Goal: Information Seeking & Learning: Learn about a topic

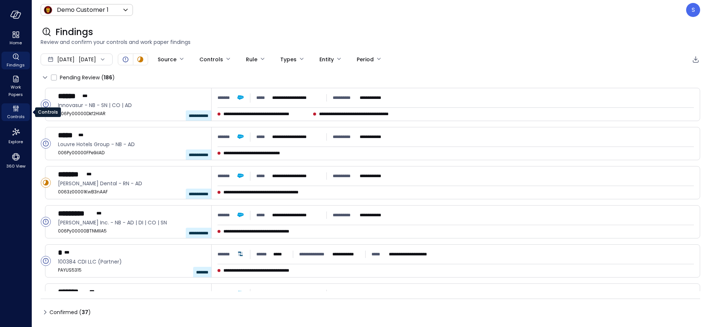
click at [14, 114] on span "Controls" at bounding box center [16, 116] width 18 height 7
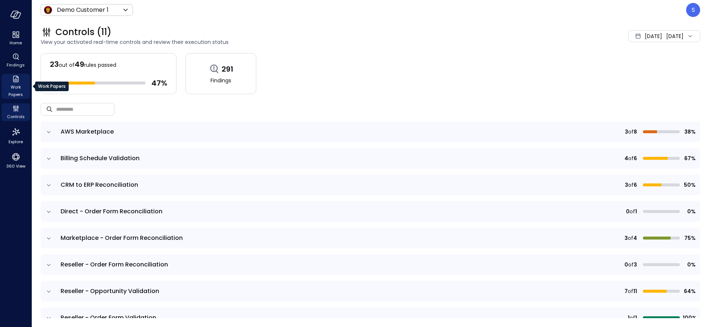
click at [18, 89] on span "Work Papers" at bounding box center [15, 90] width 23 height 15
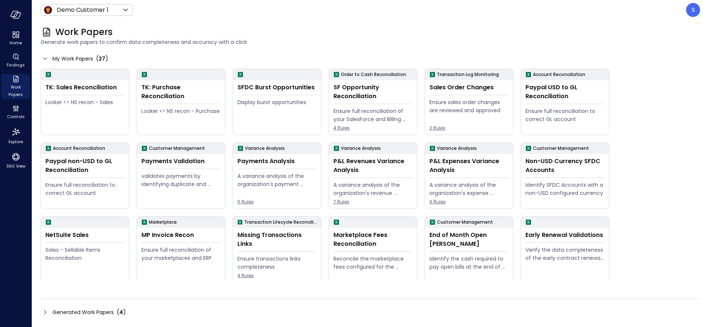
click at [317, 25] on div "Work Papers Generate work papers to confirm data completeness and accuracy with…" at bounding box center [366, 36] width 668 height 32
click at [18, 117] on span "Controls" at bounding box center [16, 116] width 18 height 7
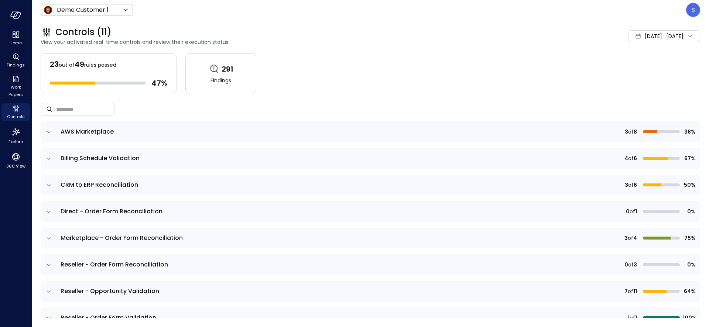
click at [49, 238] on icon "expand row" at bounding box center [48, 238] width 7 height 7
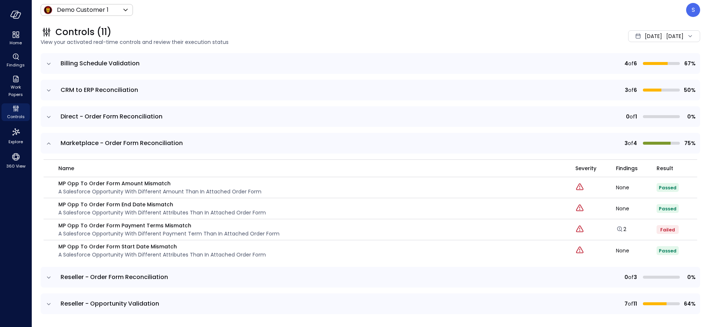
scroll to position [103, 0]
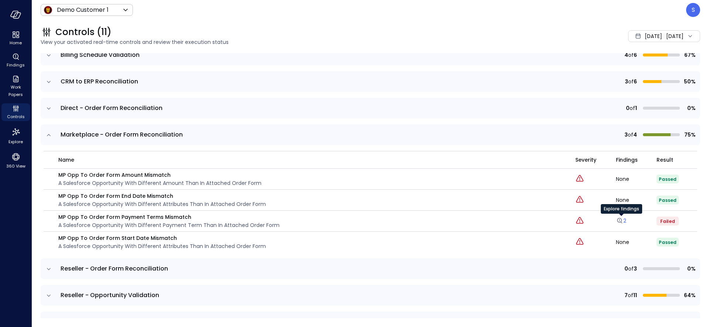
click at [624, 221] on link "2" at bounding box center [621, 220] width 10 height 7
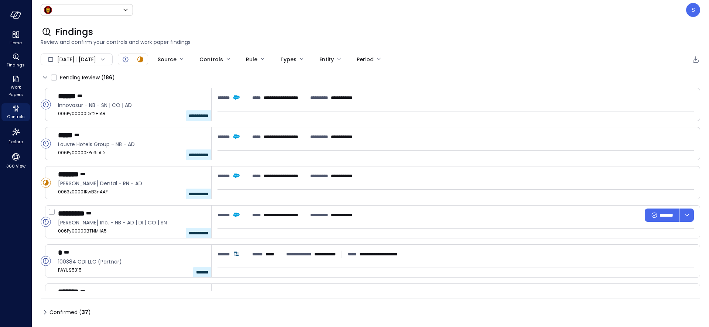
type input "*****"
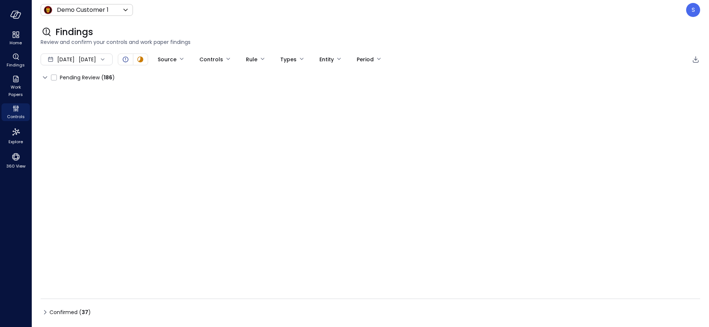
type input "****"
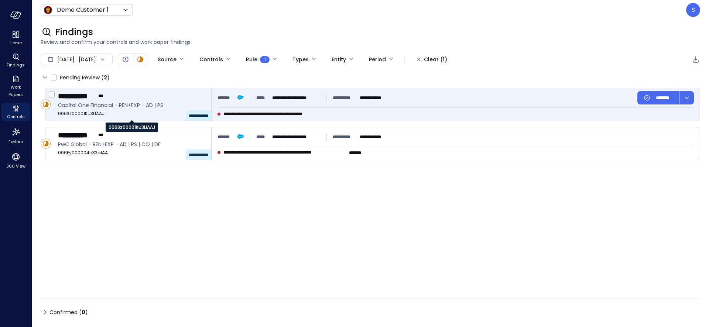
click at [127, 112] on span "0063z00001Ku3LlAAJ" at bounding box center [131, 113] width 147 height 7
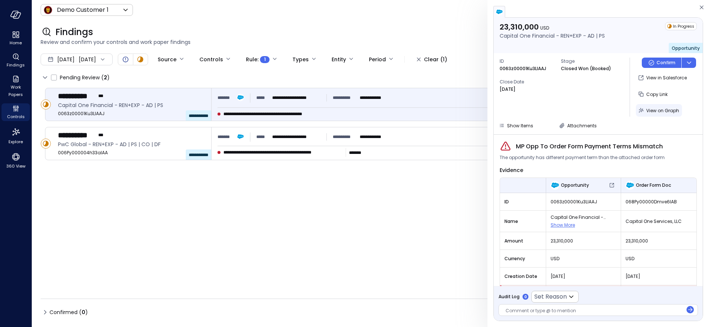
click at [663, 109] on span "View on Graph" at bounding box center [662, 110] width 33 height 6
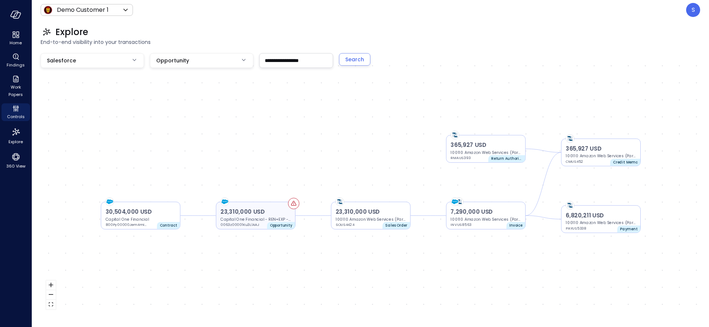
click at [293, 203] on icon at bounding box center [293, 202] width 0 height 1
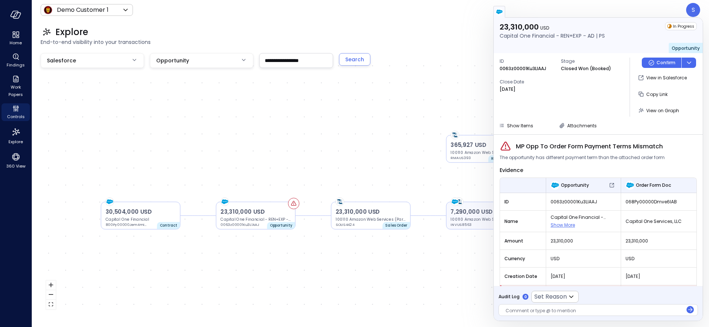
click at [470, 213] on p "7,290,000 USD" at bounding box center [485, 212] width 70 height 8
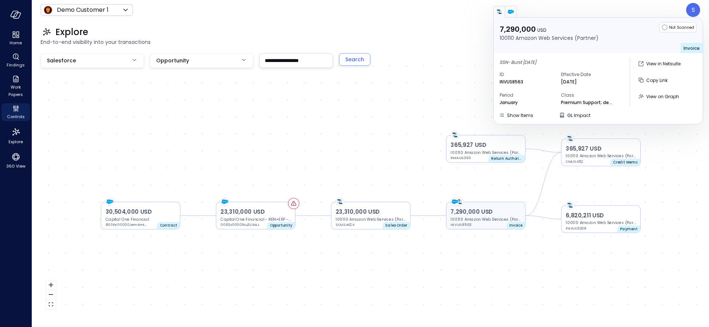
click at [458, 202] on img at bounding box center [455, 202] width 8 height 8
click at [253, 214] on p "23,310,000 USD" at bounding box center [255, 212] width 70 height 8
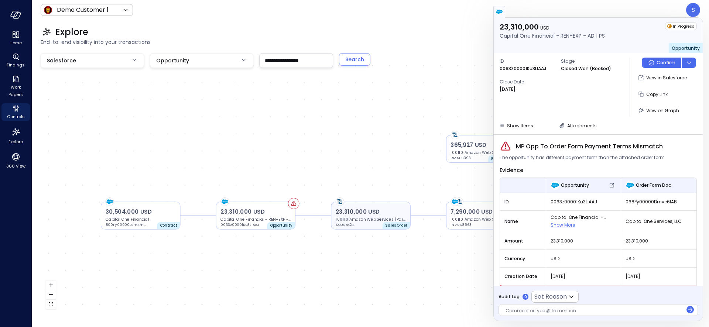
click at [362, 211] on p "23,310,000 USD" at bounding box center [370, 212] width 70 height 8
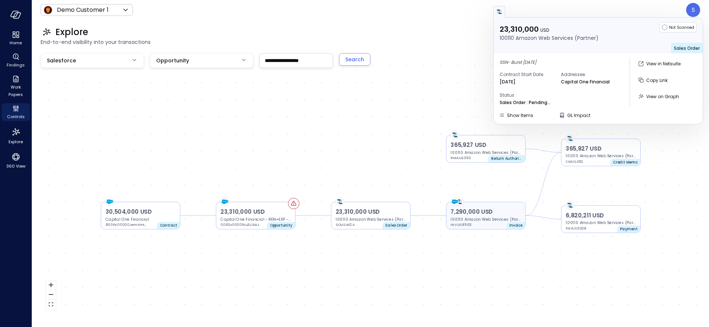
click at [463, 213] on p "7,290,000 USD" at bounding box center [485, 212] width 70 height 8
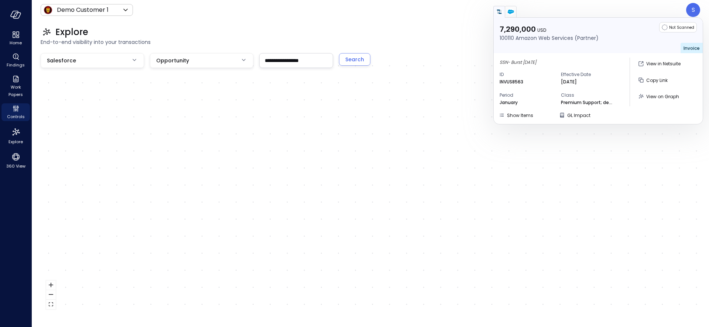
click at [327, 103] on div "23,310,000 USD Capital One Financial - REN+EXP - AD | PS 0063z00001Ku3LlAAJ Opp…" at bounding box center [370, 184] width 659 height 262
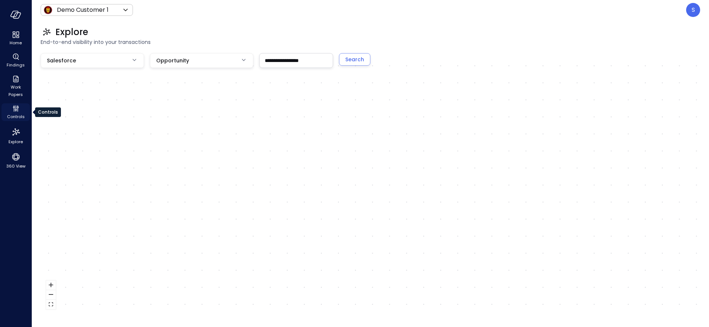
click at [14, 114] on span "Controls" at bounding box center [16, 116] width 18 height 7
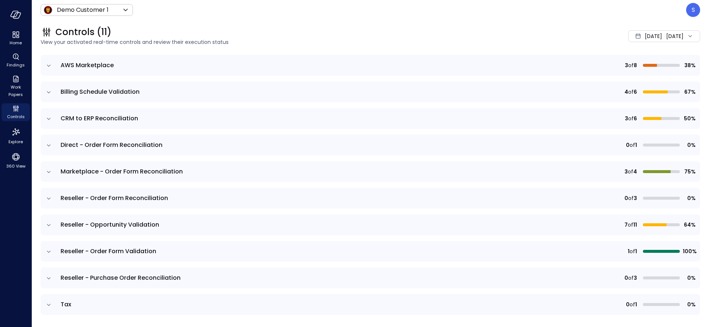
scroll to position [67, 0]
click at [48, 170] on icon "expand row" at bounding box center [48, 171] width 7 height 7
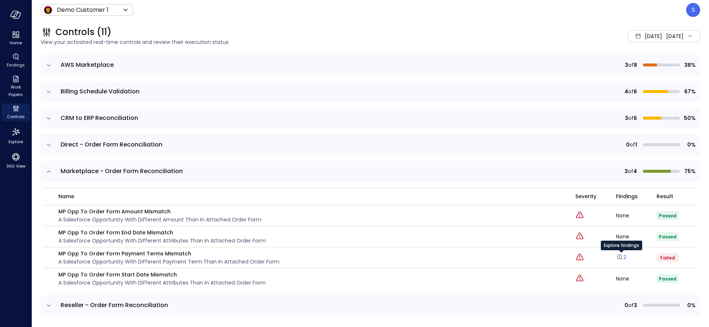
click at [623, 256] on link "2" at bounding box center [621, 257] width 10 height 7
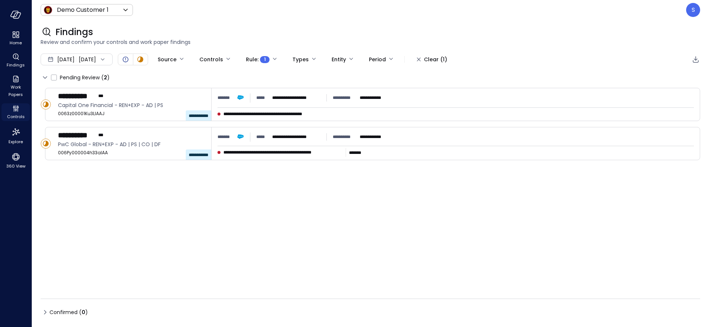
click at [16, 113] on span "Controls" at bounding box center [16, 116] width 18 height 7
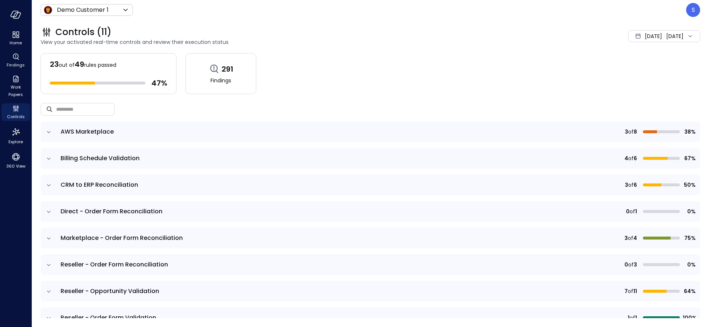
click at [48, 239] on icon "expand row" at bounding box center [48, 238] width 7 height 7
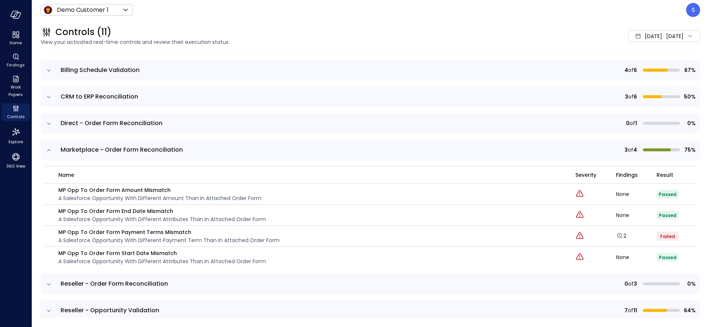
scroll to position [92, 0]
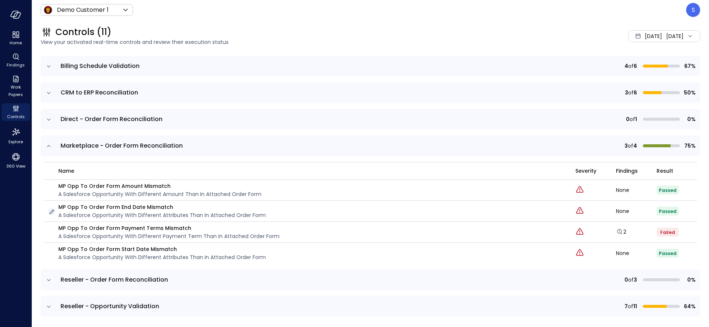
click at [51, 211] on icon "button" at bounding box center [51, 212] width 5 height 5
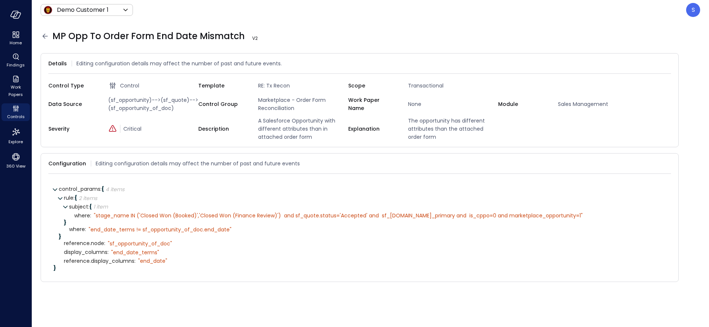
click at [42, 34] on icon at bounding box center [45, 36] width 9 height 9
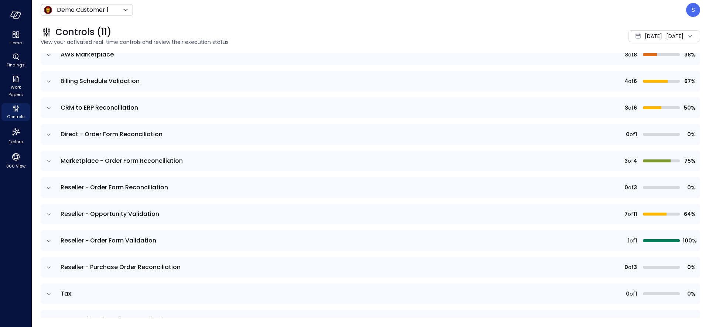
scroll to position [80, 0]
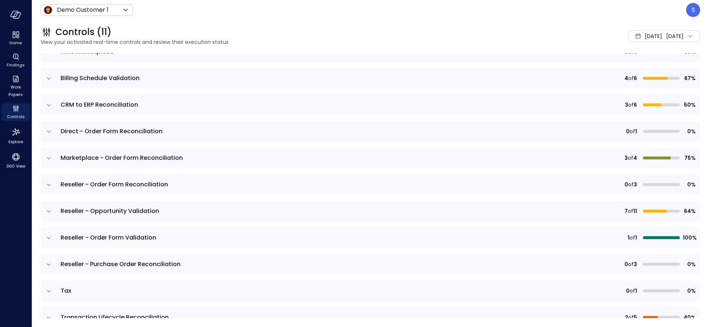
click at [47, 264] on icon "expand row" at bounding box center [48, 264] width 7 height 7
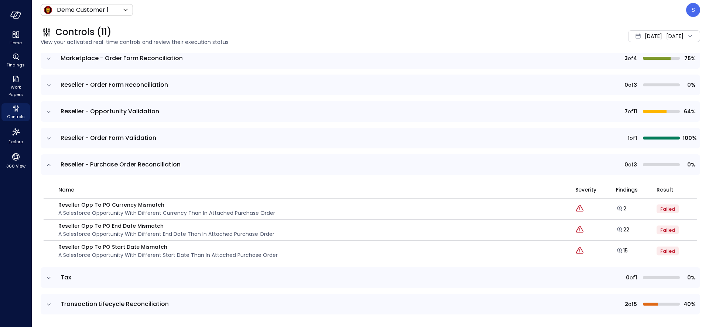
scroll to position [182, 0]
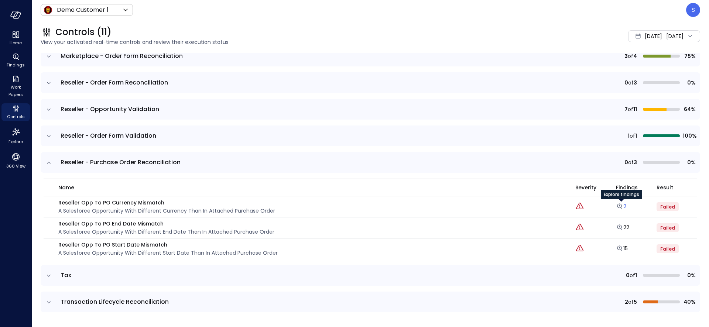
click at [624, 206] on link "2" at bounding box center [621, 206] width 10 height 7
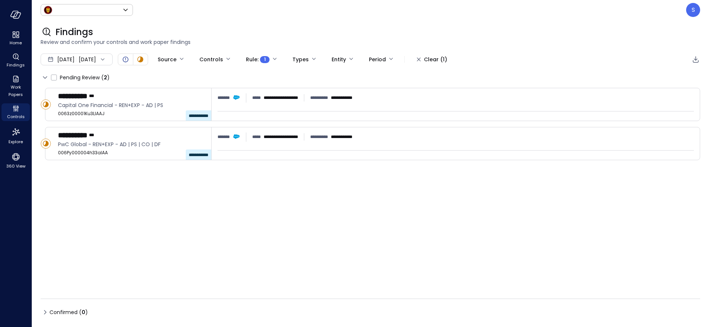
type input "*****"
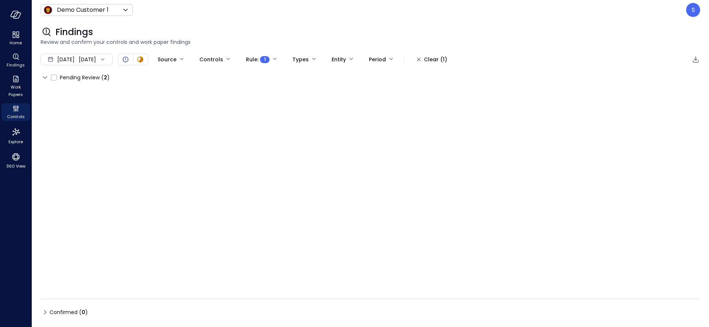
type input "****"
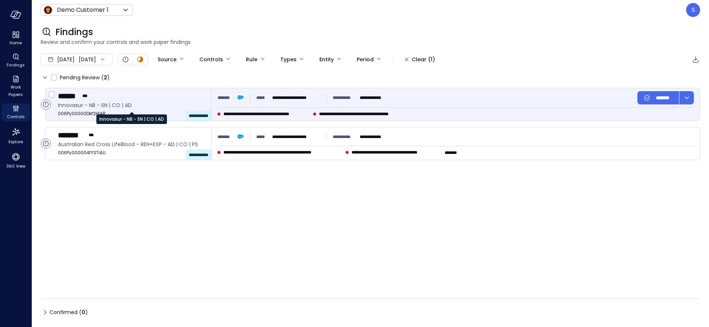
click at [84, 109] on span "Innovasur - NB - SN | CO | AD" at bounding box center [131, 105] width 147 height 8
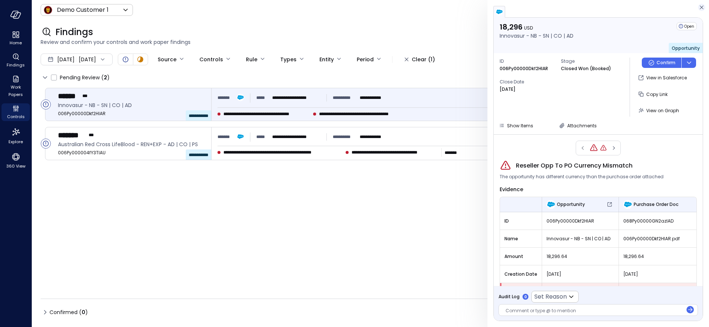
click at [702, 6] on icon "button" at bounding box center [701, 7] width 7 height 9
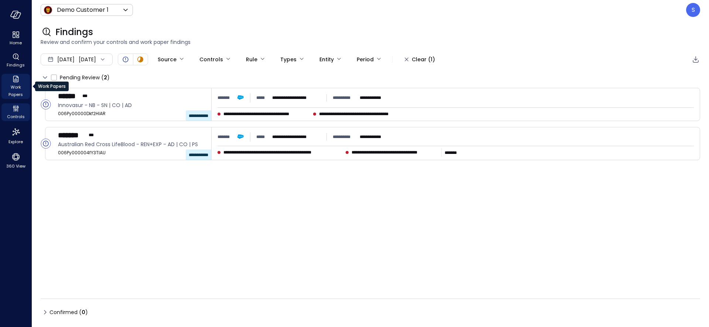
click at [17, 81] on icon "Work Papers" at bounding box center [15, 79] width 9 height 9
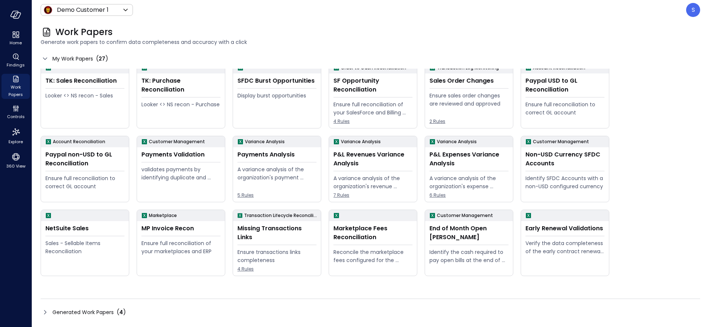
scroll to position [8, 0]
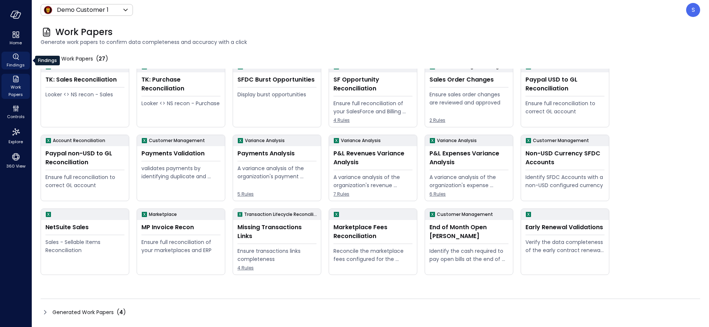
click at [16, 63] on span "Findings" at bounding box center [16, 64] width 18 height 7
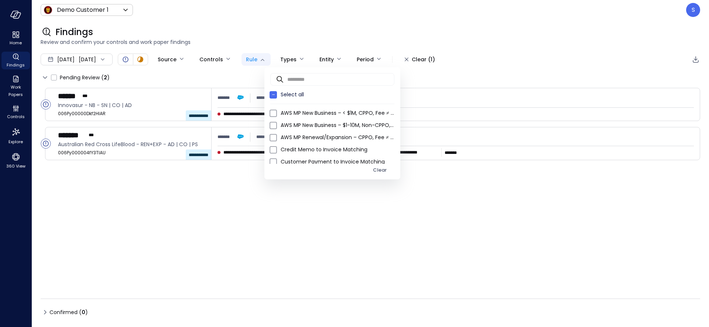
click at [288, 57] on body "**********" at bounding box center [354, 163] width 709 height 327
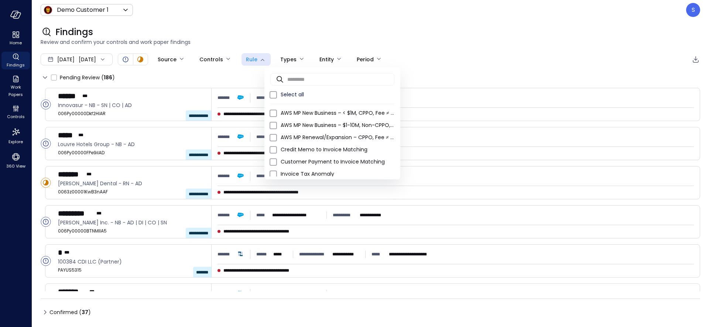
click at [16, 116] on div at bounding box center [354, 163] width 709 height 327
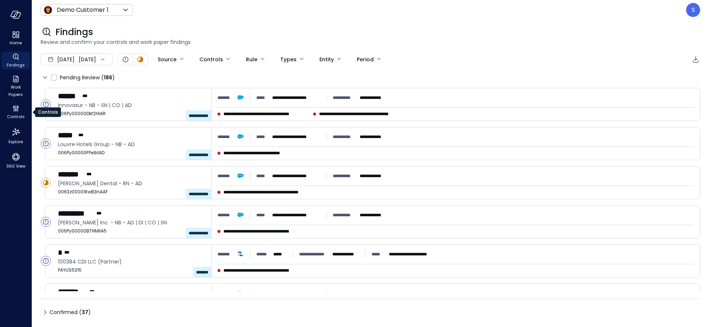
click at [16, 116] on span "Controls" at bounding box center [16, 116] width 18 height 7
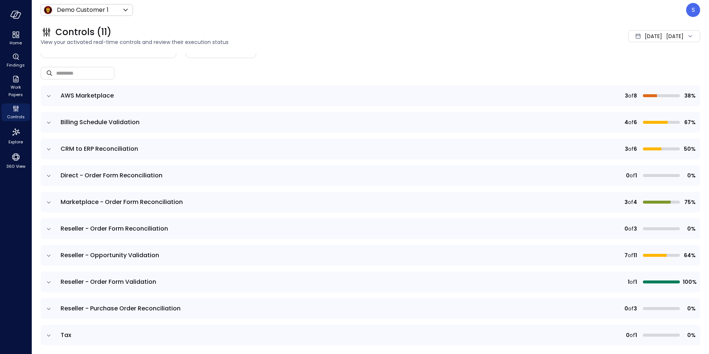
scroll to position [27, 0]
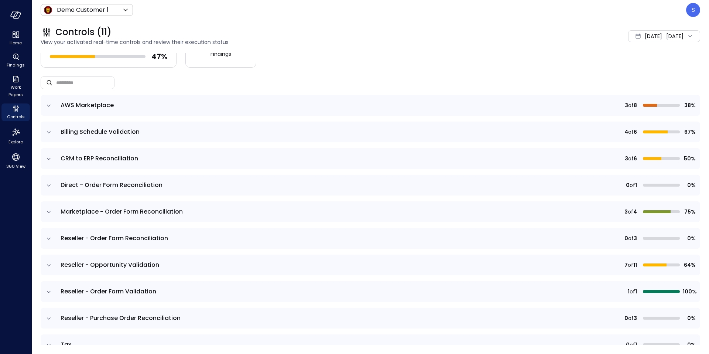
click at [49, 211] on icon "expand row" at bounding box center [48, 211] width 7 height 7
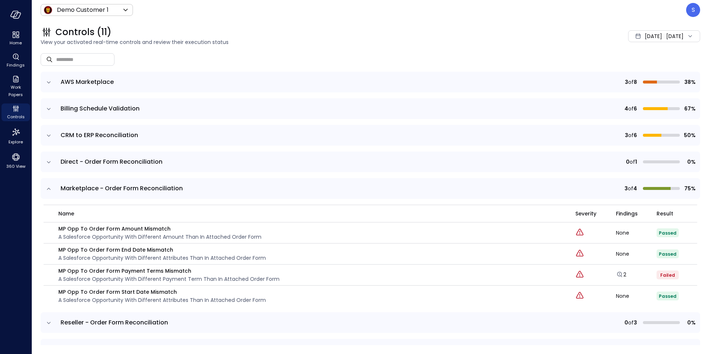
scroll to position [62, 0]
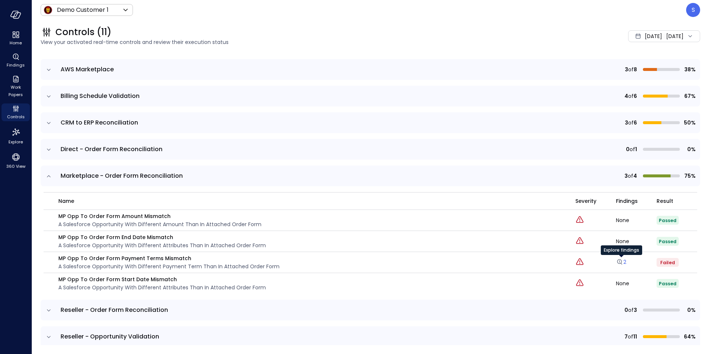
click at [624, 261] on link "2" at bounding box center [621, 261] width 10 height 7
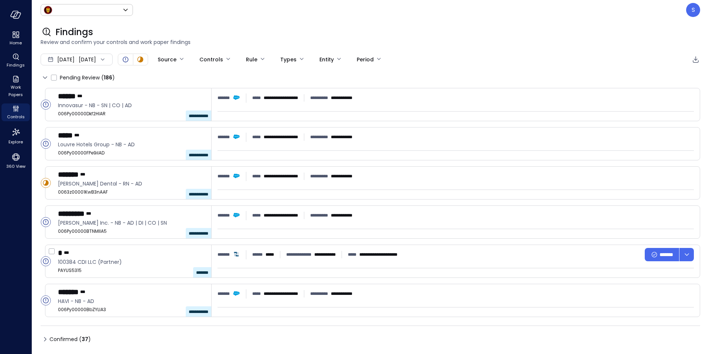
type input "*****"
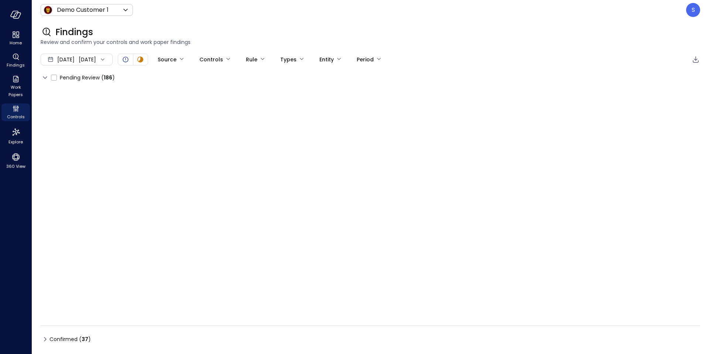
type input "****"
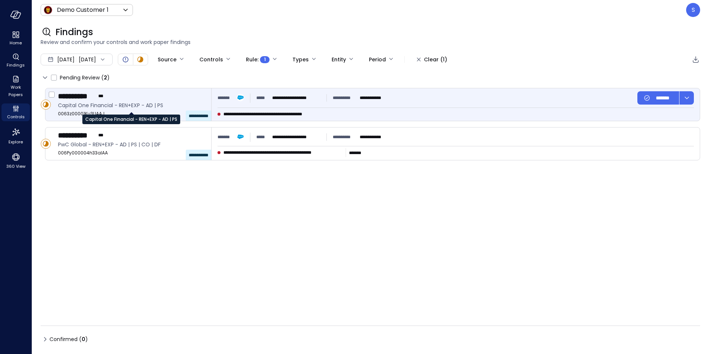
click at [138, 106] on span "Capital One Financial - REN+EXP - AD | PS" at bounding box center [131, 105] width 147 height 8
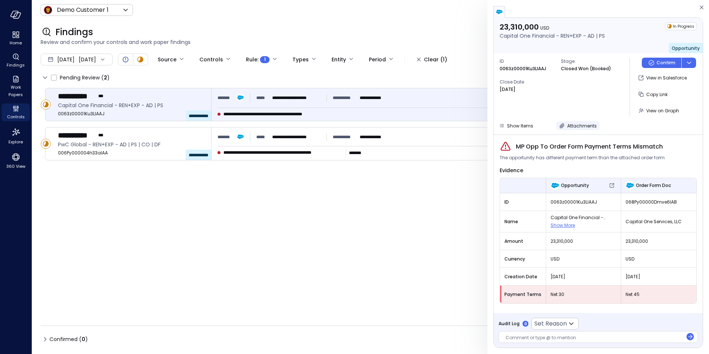
click at [578, 124] on span "Attachments" at bounding box center [582, 126] width 30 height 6
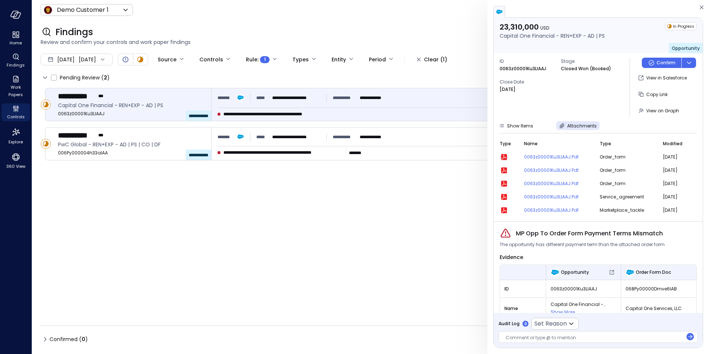
click at [503, 158] on icon "button" at bounding box center [504, 157] width 6 height 6
click at [659, 110] on span "View on Graph" at bounding box center [662, 110] width 33 height 6
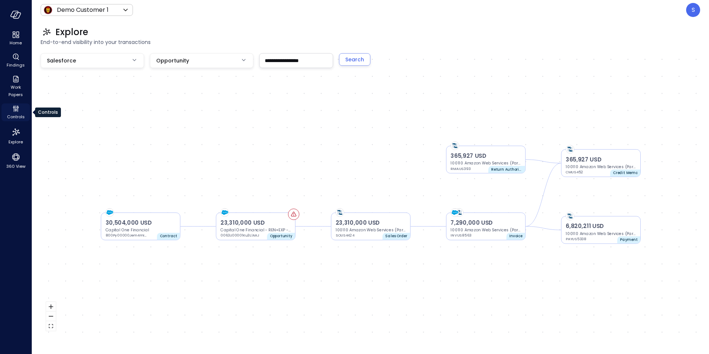
click at [16, 116] on span "Controls" at bounding box center [16, 116] width 18 height 7
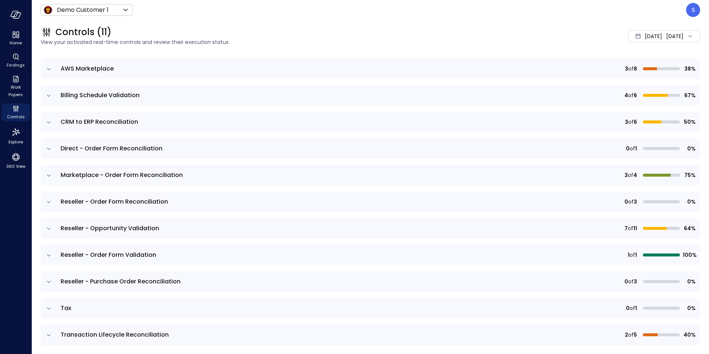
scroll to position [69, 0]
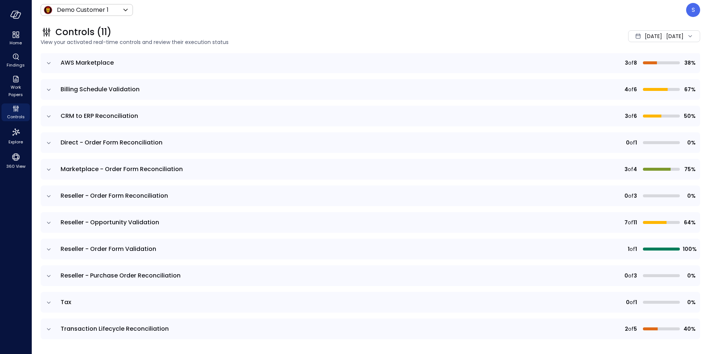
click at [48, 274] on icon "expand row" at bounding box center [48, 275] width 7 height 7
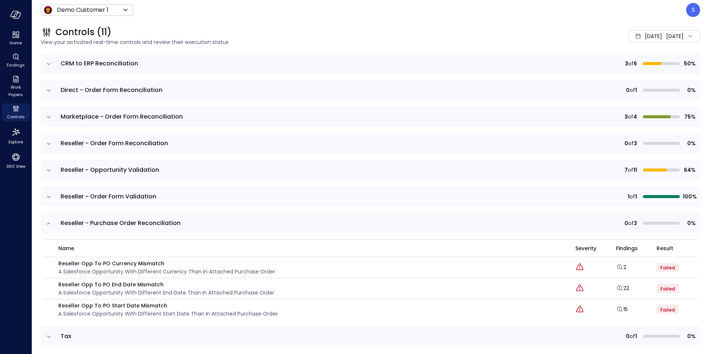
scroll to position [155, 0]
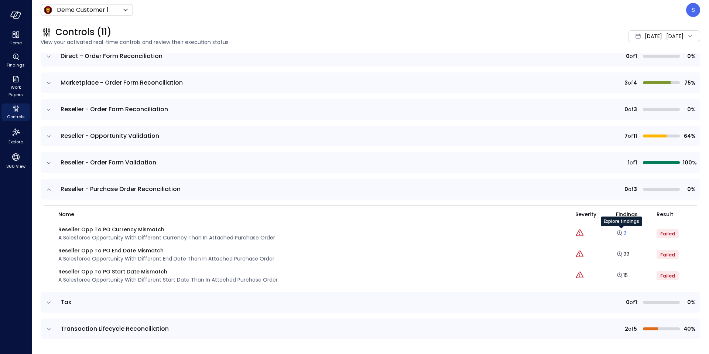
click at [624, 233] on link "2" at bounding box center [621, 232] width 10 height 7
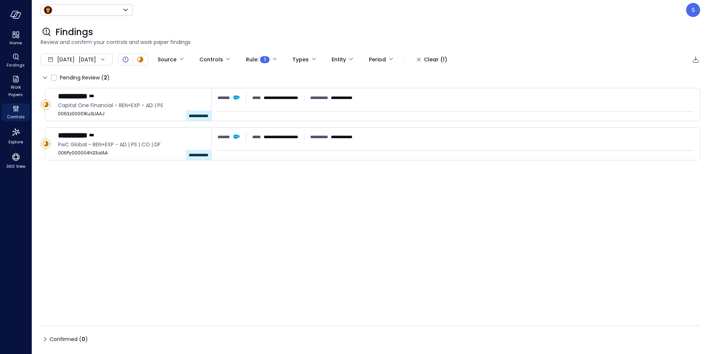
type input "*****"
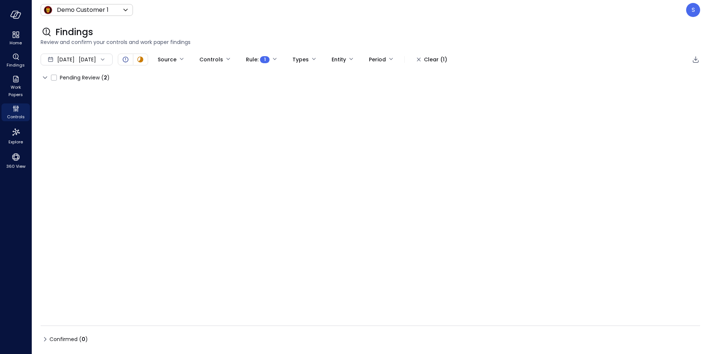
type input "****"
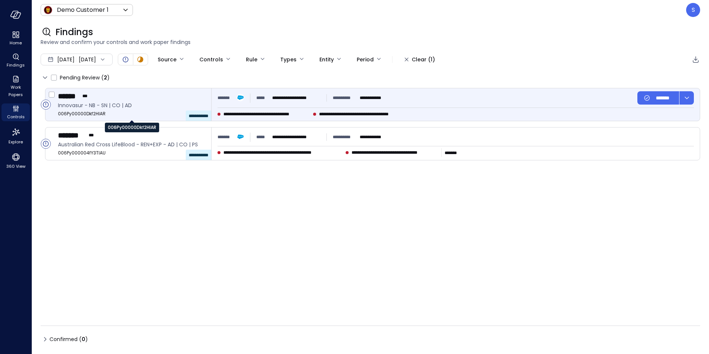
click at [114, 110] on span "006Py00000Dkf2HIAR" at bounding box center [131, 113] width 147 height 7
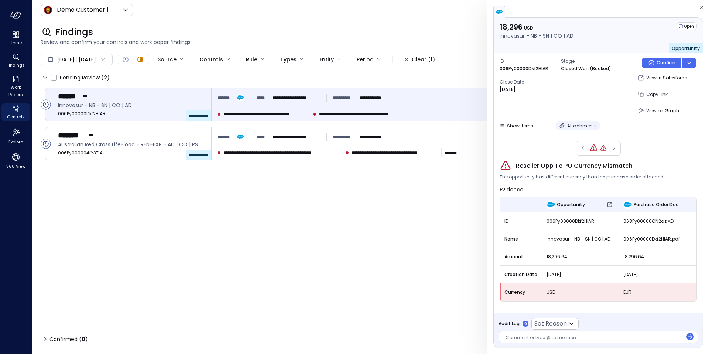
click at [562, 124] on icon "button" at bounding box center [561, 125] width 7 height 7
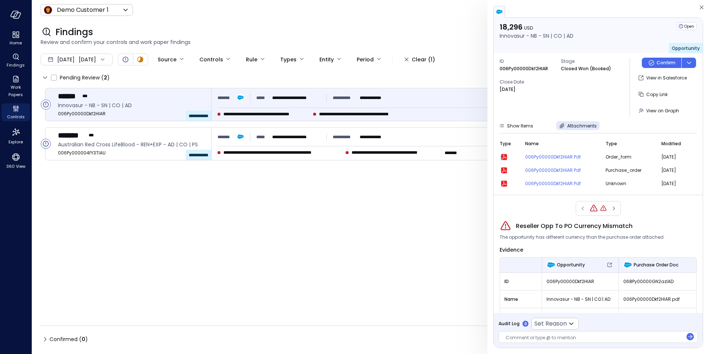
click at [503, 156] on icon "button" at bounding box center [504, 157] width 5 height 5
click at [700, 6] on icon "button" at bounding box center [701, 8] width 4 height 4
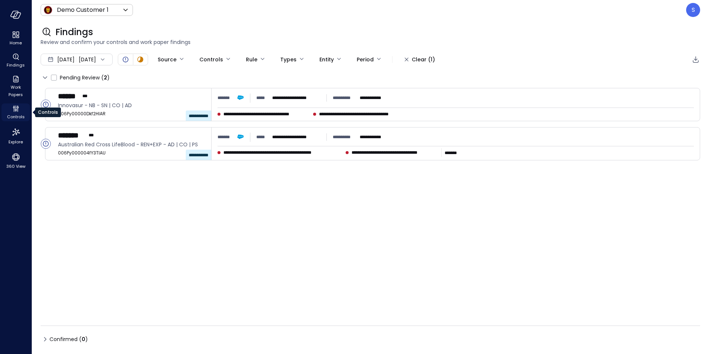
click at [14, 113] on div "Controls" at bounding box center [15, 112] width 28 height 18
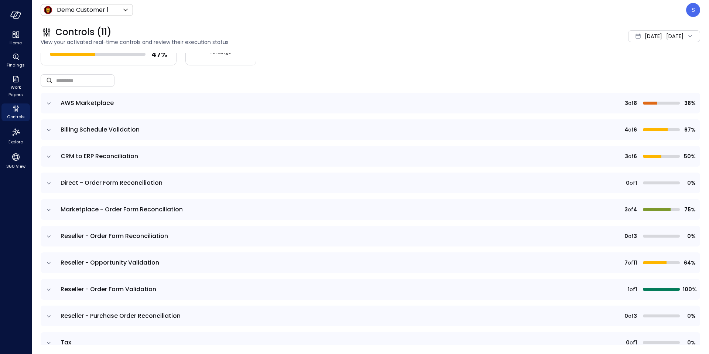
scroll to position [28, 0]
click at [17, 88] on span "Work Papers" at bounding box center [15, 90] width 23 height 15
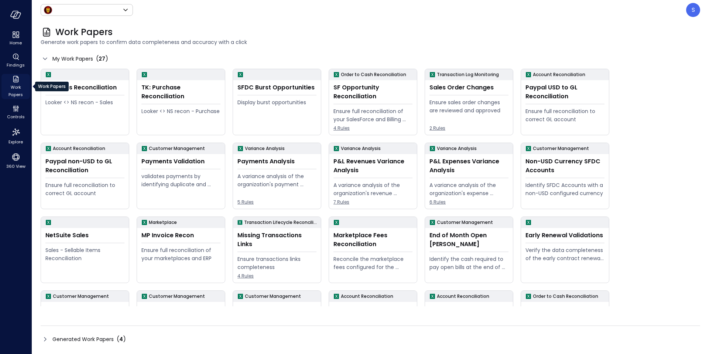
type input "*****"
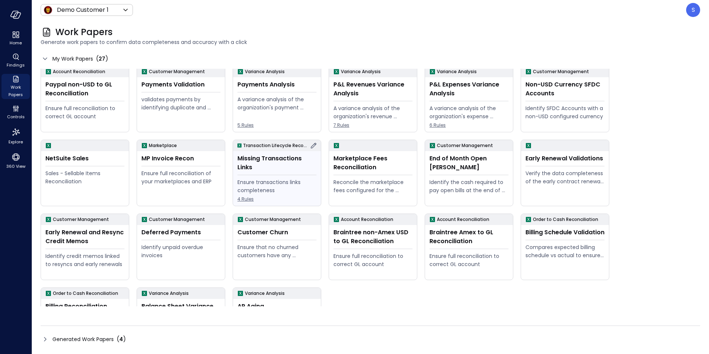
scroll to position [78, 0]
